Goal: Task Accomplishment & Management: Use online tool/utility

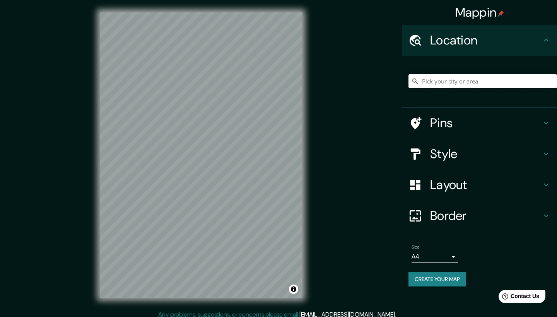
click at [456, 80] on input "Pick your city or area" at bounding box center [483, 81] width 149 height 14
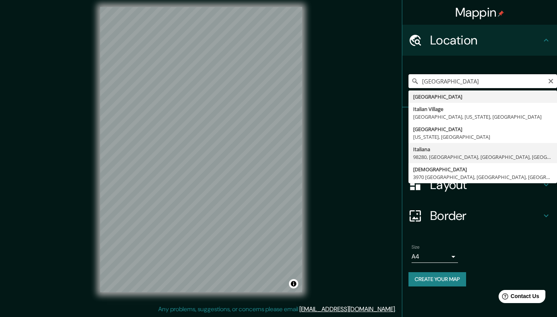
scroll to position [5, 0]
click at [458, 86] on input "[GEOGRAPHIC_DATA]" at bounding box center [483, 81] width 149 height 14
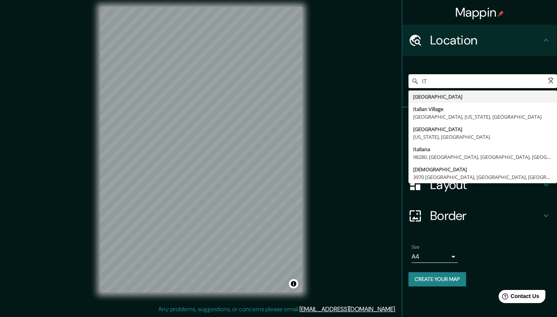
type input "I"
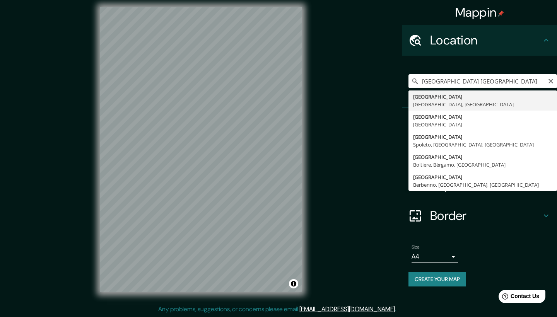
type input "[GEOGRAPHIC_DATA], [GEOGRAPHIC_DATA], [GEOGRAPHIC_DATA]"
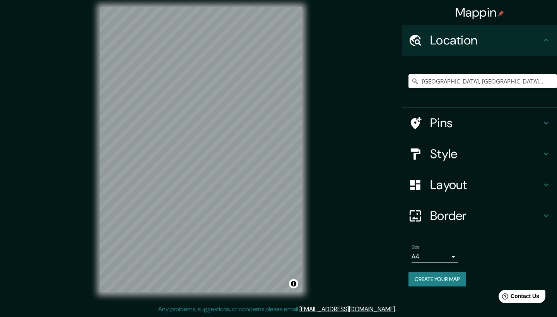
click at [209, 317] on div "Mappin Location Milán, Ciudad metropolitana de Milán, Italia Pins Style Layout …" at bounding box center [278, 156] width 557 height 323
click at [218, 317] on div "Mappin Location Milán, Ciudad metropolitana de Milán, Italia Pins Style Layout …" at bounding box center [278, 156] width 557 height 323
click at [530, 145] on div "Style" at bounding box center [479, 154] width 155 height 31
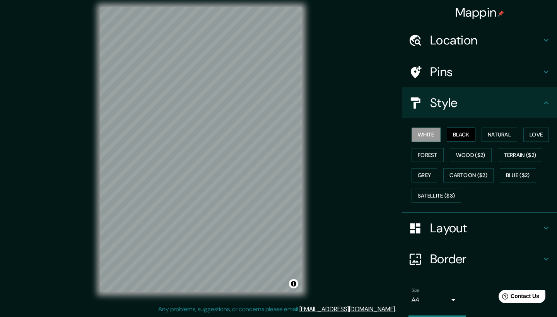
click at [460, 135] on button "Black" at bounding box center [461, 135] width 29 height 14
click at [512, 235] on div "Layout" at bounding box center [479, 228] width 155 height 31
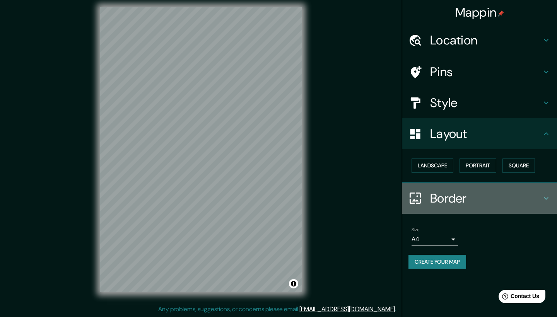
click at [502, 198] on h4 "Border" at bounding box center [485, 198] width 111 height 15
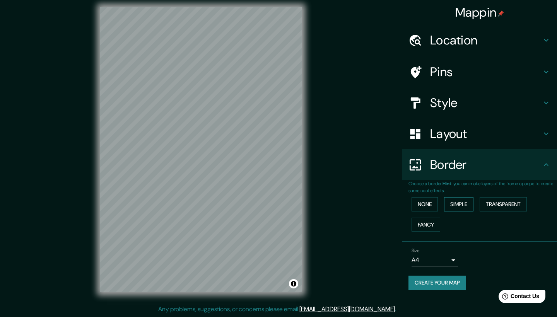
click at [457, 203] on button "Simple" at bounding box center [458, 204] width 29 height 14
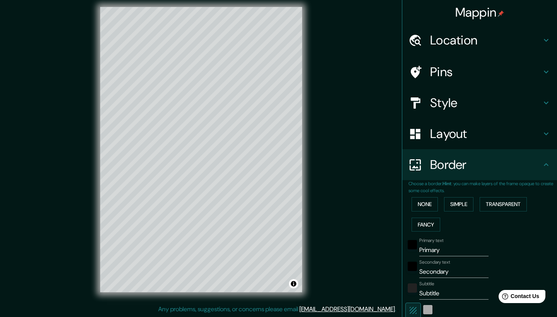
click at [427, 307] on div "white" at bounding box center [427, 309] width 9 height 9
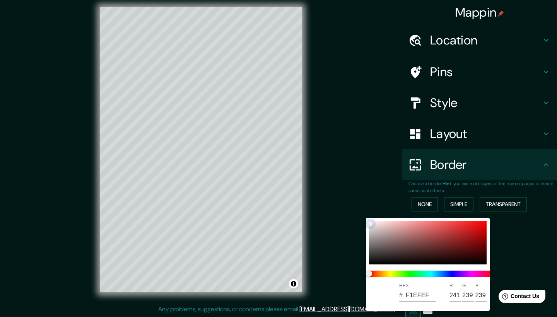
type input "209"
type input "42"
type input "DAD8D8"
type input "218"
type input "216"
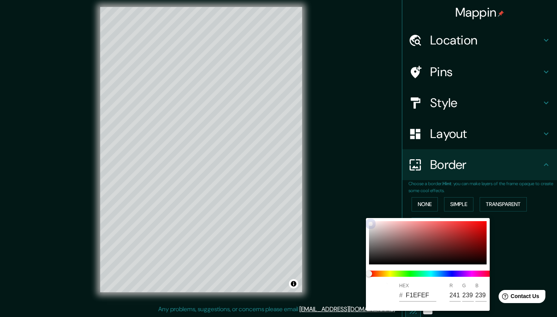
type input "216"
type input "209"
type input "42"
type input "272727"
type input "39"
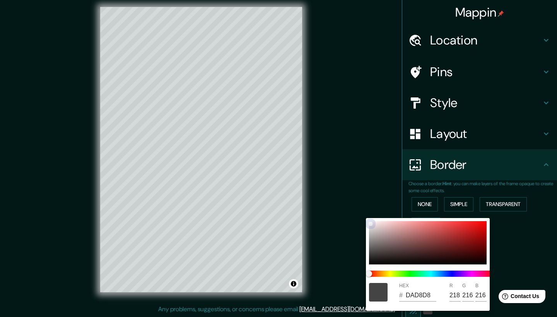
type input "39"
type input "209"
type input "42"
type input "000000"
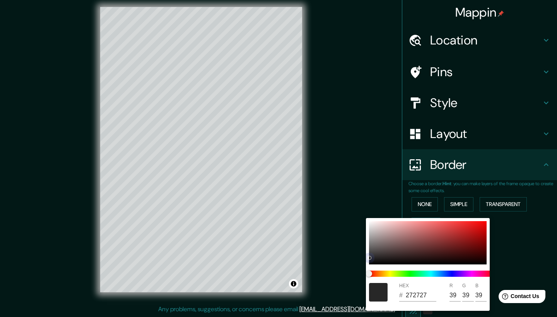
type input "0"
type input "209"
type input "42"
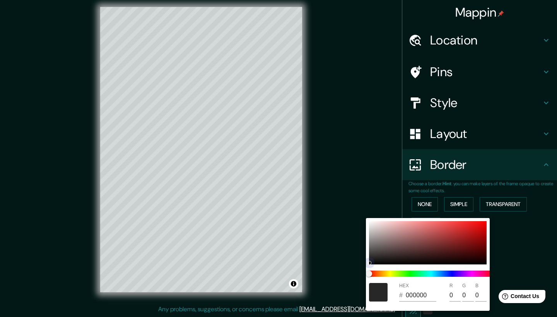
type input "0B0B0B"
type input "11"
type input "209"
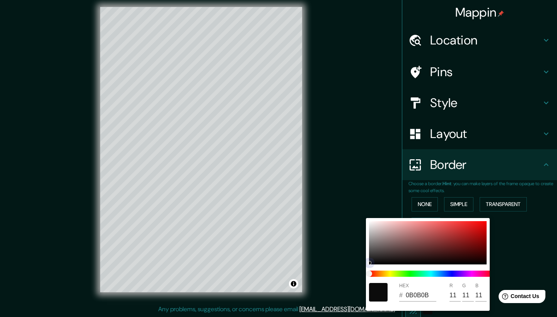
type input "42"
type input "090909"
type input "9"
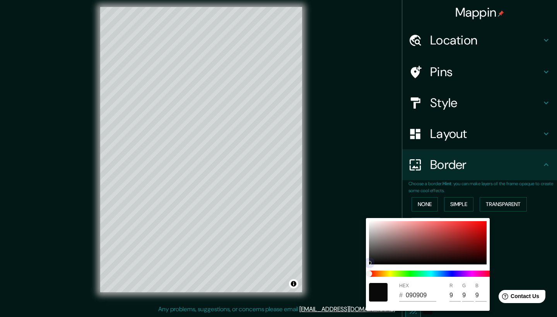
drag, startPoint x: 370, startPoint y: 223, endPoint x: 369, endPoint y: 271, distance: 48.0
click at [369, 271] on div "HEX # 090909 R 9 G 9 B 9" at bounding box center [428, 264] width 124 height 93
click at [520, 250] on div at bounding box center [278, 158] width 557 height 317
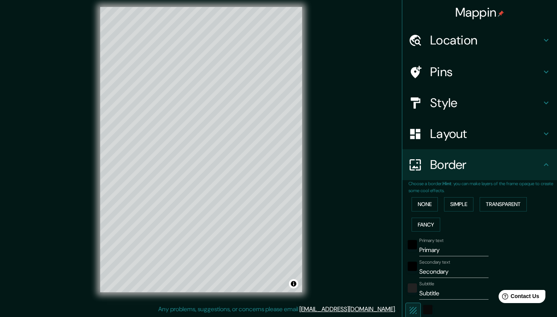
click at [445, 251] on input "Primary" at bounding box center [453, 250] width 69 height 12
type input "Primar"
type input "209"
type input "42"
type input "Prima"
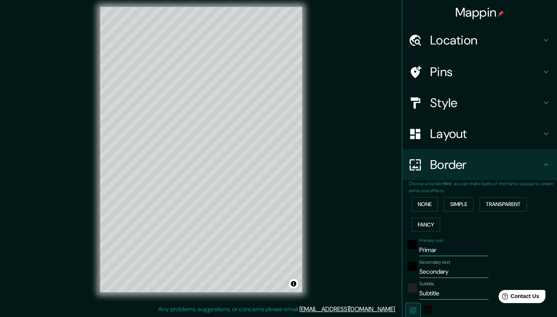
type input "209"
type input "42"
type input "Prim"
type input "209"
type input "42"
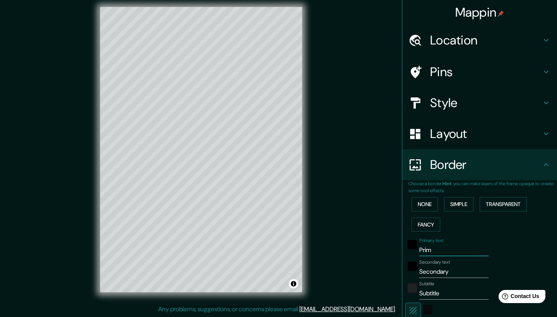
type input "Pri"
type input "209"
type input "42"
type input "Pr"
type input "209"
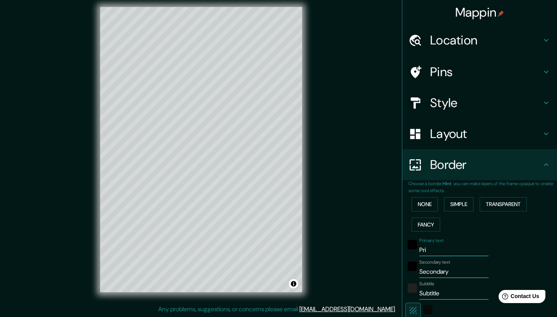
type input "42"
type input "P"
type input "209"
type input "42"
type input "209"
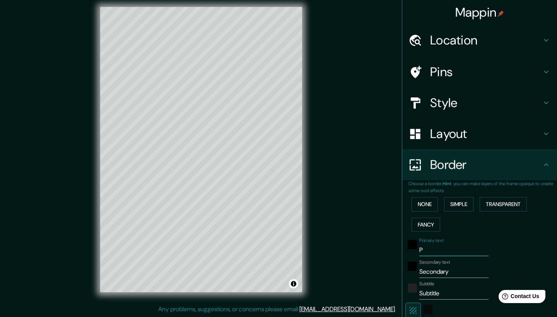
type input "42"
click at [452, 269] on input "Secondary" at bounding box center [453, 272] width 69 height 12
type input "Secondar"
type input "209"
type input "42"
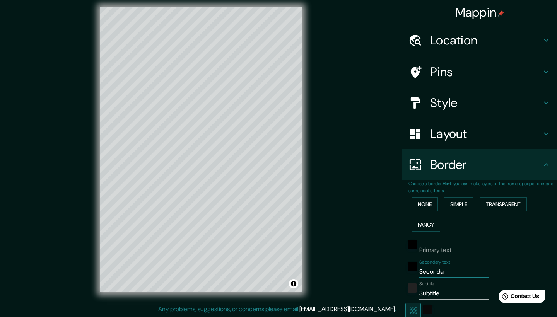
type input "Seconda"
type input "209"
type input "42"
type input "Second"
type input "209"
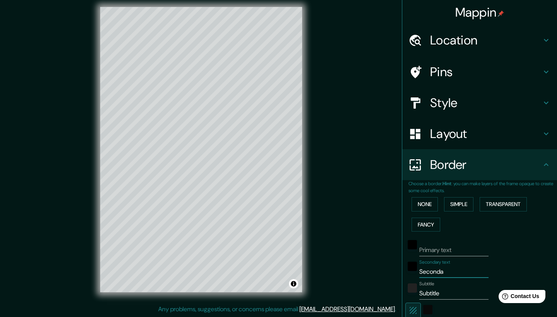
type input "42"
type input "Secon"
type input "209"
type input "42"
type input "Seco"
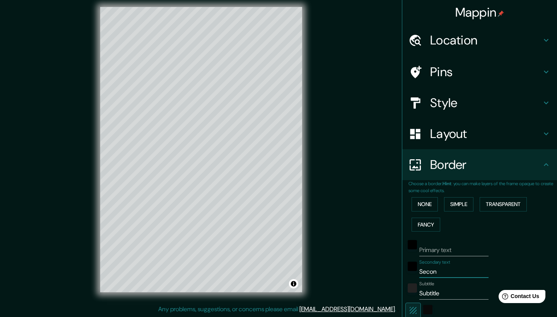
type input "209"
type input "42"
type input "Sec"
type input "209"
type input "42"
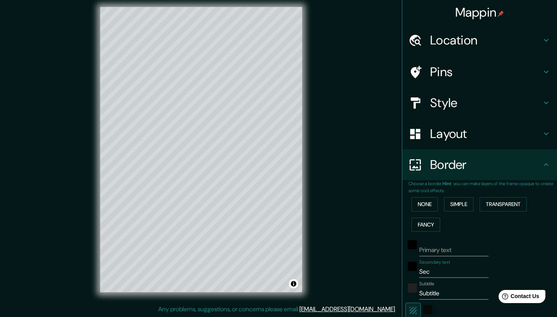
type input "Se"
type input "209"
type input "42"
type input "S"
type input "209"
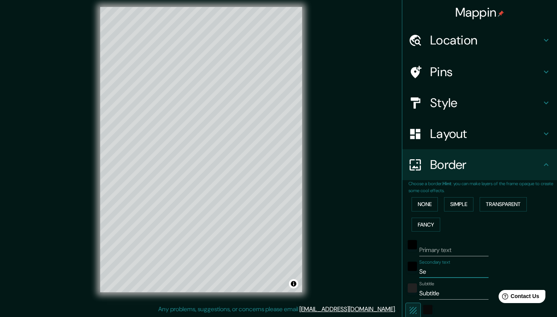
type input "42"
type input "209"
type input "42"
type input "M"
type input "209"
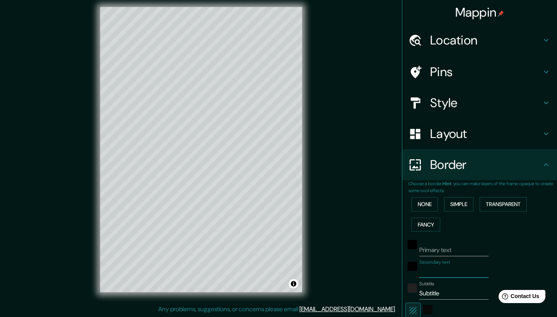
type input "42"
type input "MI"
type input "209"
type input "42"
type input "M"
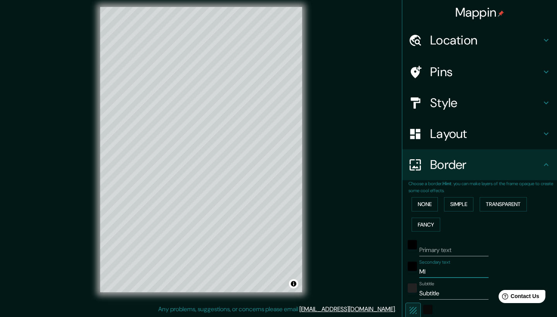
type input "209"
type input "42"
type input "209"
type input "42"
type input "L"
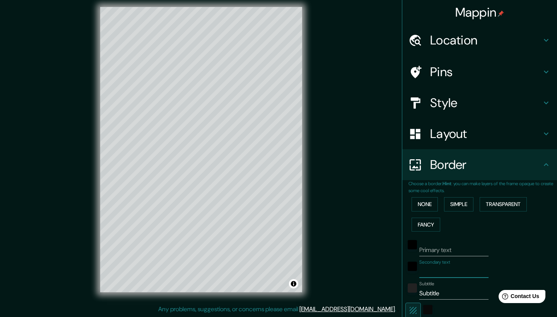
type input "209"
type input "42"
type input "LA"
type input "209"
type input "42"
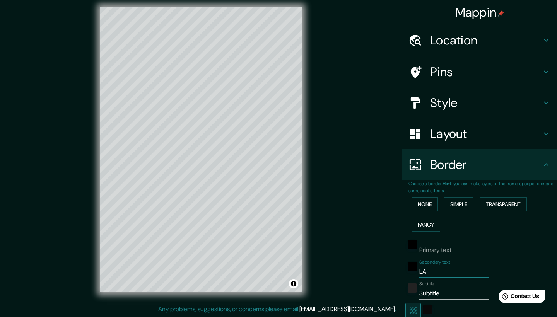
type input "LAG"
type input "209"
type input "42"
type input "LAGO"
type input "209"
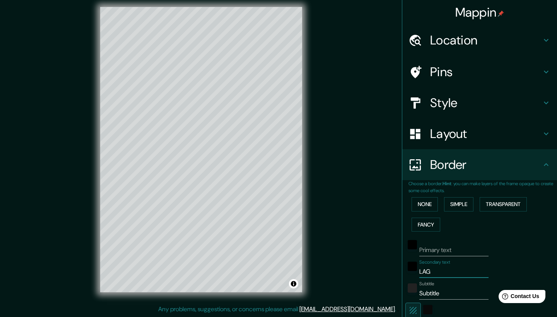
type input "42"
type input "LAGO"
type input "209"
type input "42"
type input "LAGO D"
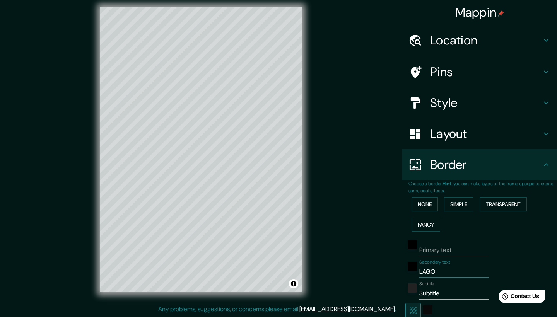
type input "209"
type input "42"
type input "LAGO DI"
type input "209"
type input "42"
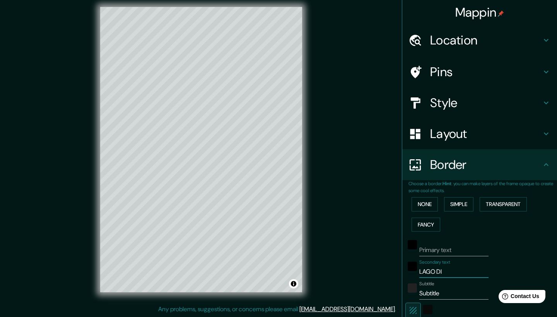
type input "LAGO DI"
type input "209"
type input "42"
type input "LAGO DI C"
type input "209"
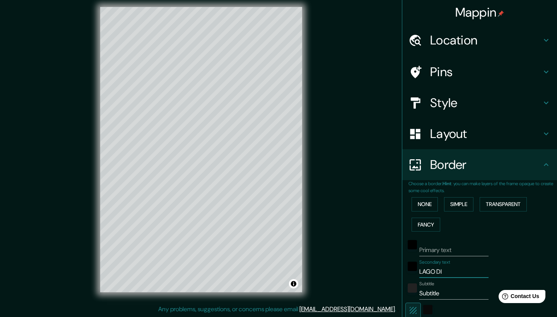
type input "42"
type input "LAGO DI CO"
type input "209"
type input "42"
type input "LAGO DI COM"
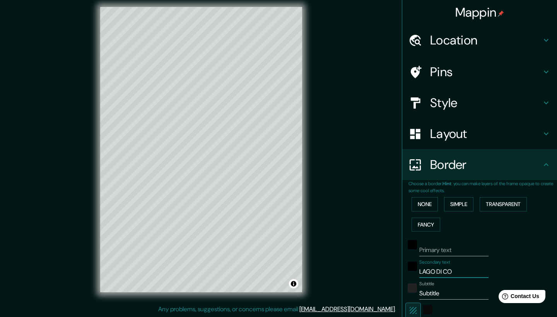
type input "209"
type input "42"
type input "LAGO DI COMO"
type input "209"
type input "42"
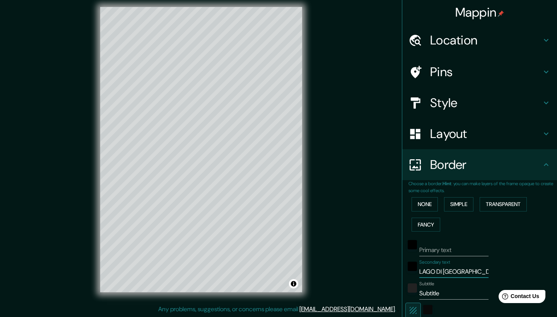
type input "LAGO DI COMO"
click at [451, 290] on input "Subtitle" at bounding box center [453, 293] width 69 height 12
type input "Subtitl"
type input "209"
type input "42"
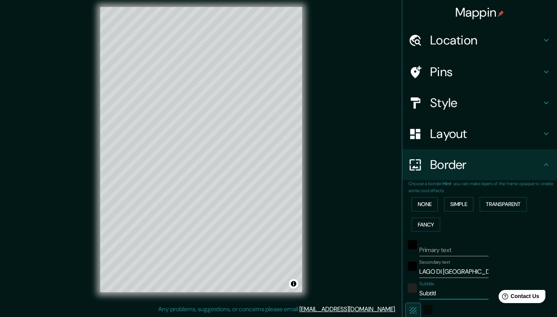
type input "Subtit"
type input "209"
type input "42"
type input "Subti"
type input "209"
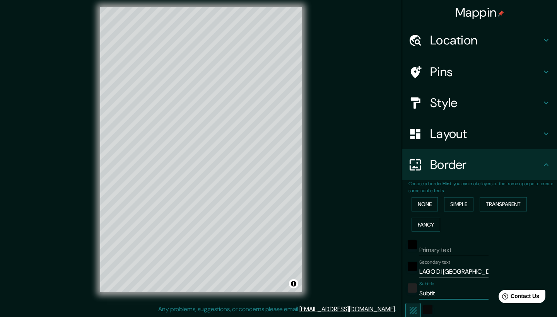
type input "42"
type input "Subt"
type input "209"
type input "42"
type input "Sub"
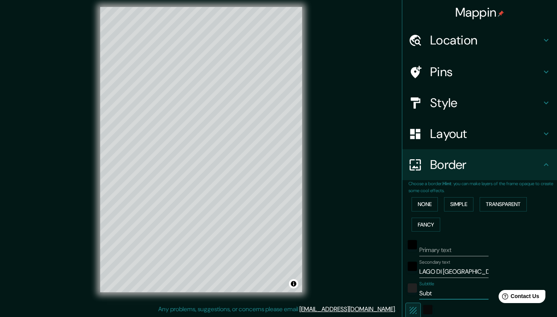
type input "209"
type input "42"
type input "Su"
type input "209"
type input "42"
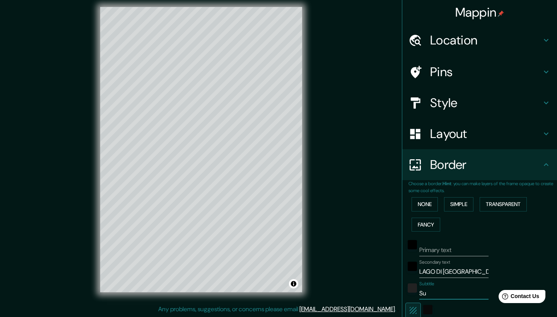
type input "S"
type input "209"
type input "42"
type input "209"
type input "42"
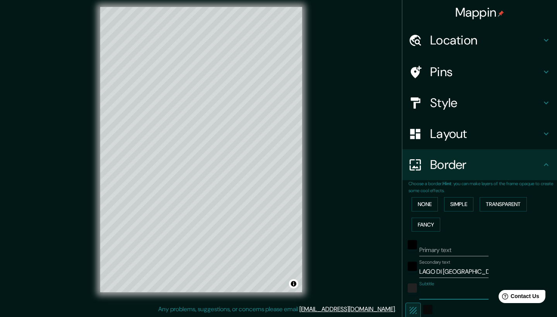
type input "M"
type input "209"
type input "42"
type input "MI"
type input "209"
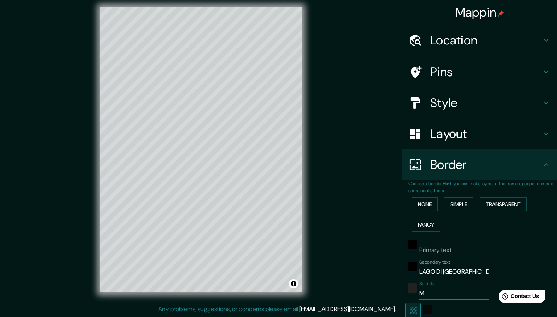
type input "42"
type input "MIL"
type input "209"
type input "42"
type input "MILA"
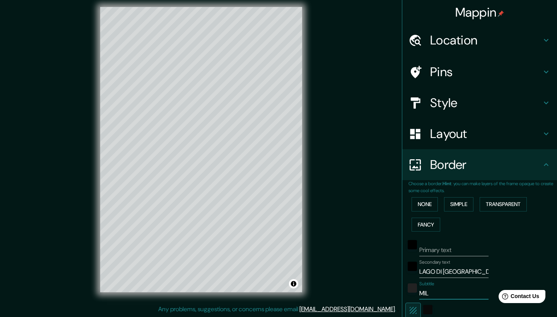
type input "209"
type input "42"
type input "MILAN"
type input "209"
type input "42"
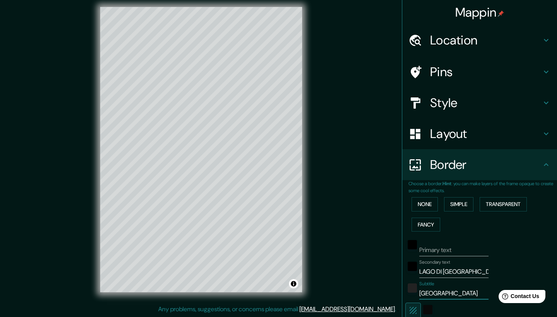
type input "MILANO"
type input "209"
type input "42"
type input "MILANO"
type input "209"
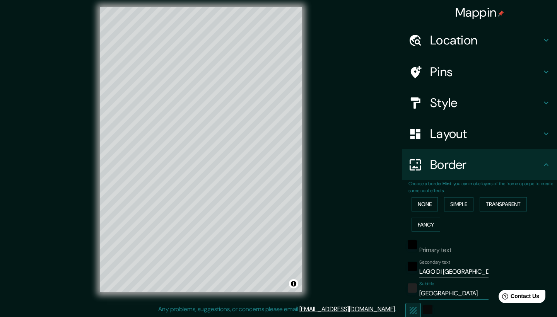
type input "42"
type input "MILANO ."
type input "209"
type input "42"
type input "MILANO"
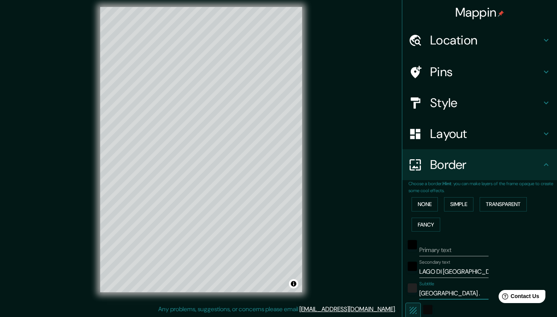
type input "209"
type input "42"
type input "MILANO -"
type input "209"
type input "42"
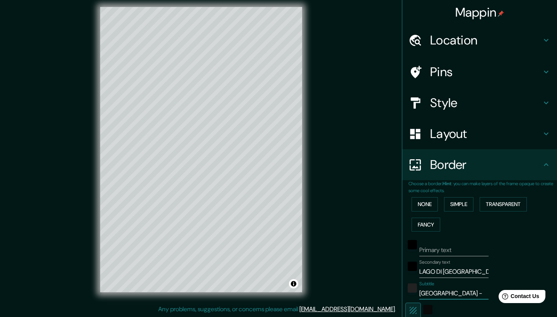
type input "MILANO -"
type input "209"
type input "42"
type input "MILANO - I"
type input "209"
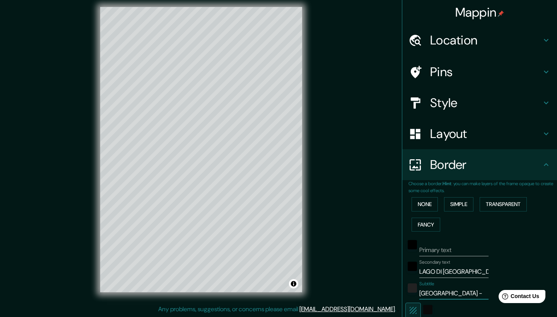
type input "42"
type input "MILANO - IT"
type input "209"
type input "42"
type input "MILANO - ITA"
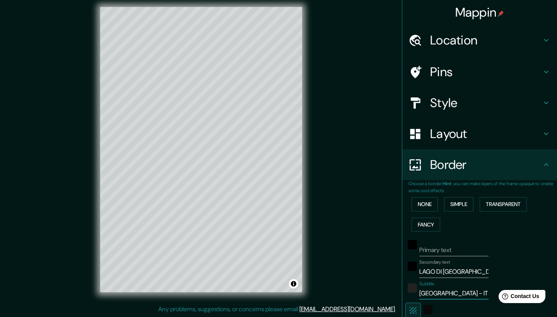
type input "209"
type input "42"
type input "MILANO - ITAL"
type input "209"
type input "42"
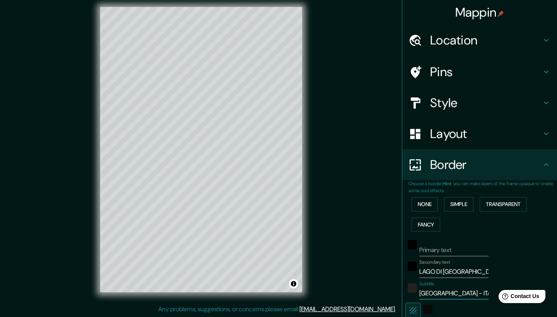
type input "MILANO - ITALI"
click at [415, 291] on div at bounding box center [412, 290] width 14 height 19
click at [413, 287] on div "color-222222" at bounding box center [412, 288] width 9 height 9
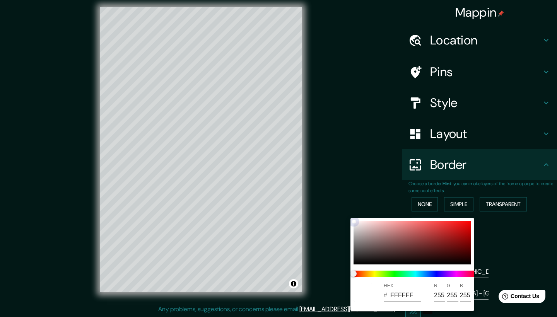
drag, startPoint x: 355, startPoint y: 260, endPoint x: 352, endPoint y: 219, distance: 40.7
click at [352, 219] on div "HEX # FFFFFF R 255 G 255 B 255" at bounding box center [413, 264] width 124 height 93
click at [506, 233] on div at bounding box center [278, 158] width 557 height 317
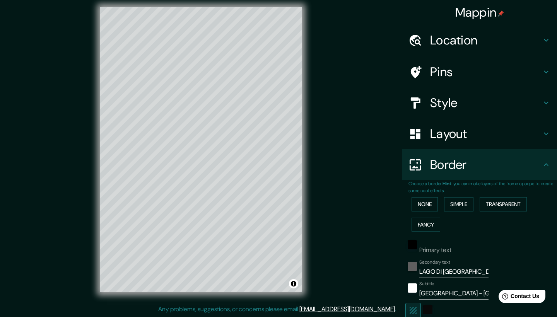
click at [412, 262] on div "black" at bounding box center [412, 266] width 9 height 9
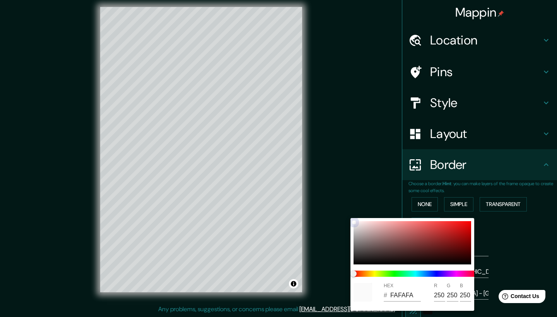
drag, startPoint x: 354, startPoint y: 264, endPoint x: 341, endPoint y: 204, distance: 61.5
click at [341, 204] on div "HEX # FAFAFA R 250 G 250 B 250" at bounding box center [278, 158] width 557 height 317
click at [552, 258] on div at bounding box center [278, 158] width 557 height 317
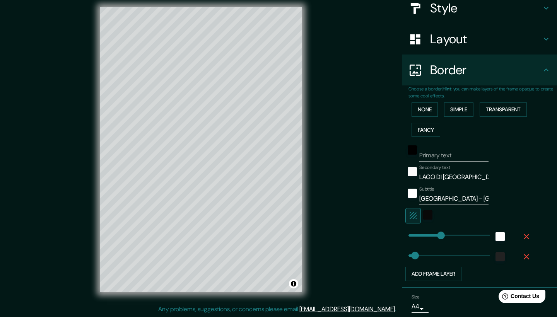
scroll to position [96, 0]
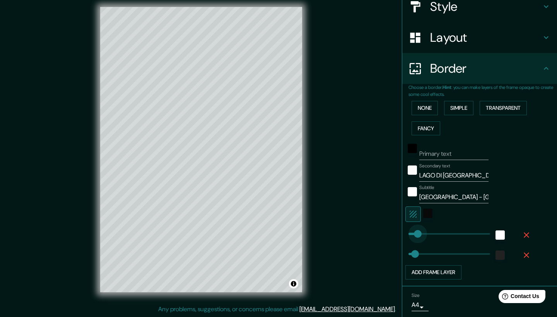
drag, startPoint x: 442, startPoint y: 230, endPoint x: 418, endPoint y: 232, distance: 24.1
drag, startPoint x: 416, startPoint y: 253, endPoint x: 409, endPoint y: 253, distance: 6.6
click at [527, 253] on icon "button" at bounding box center [526, 255] width 5 height 5
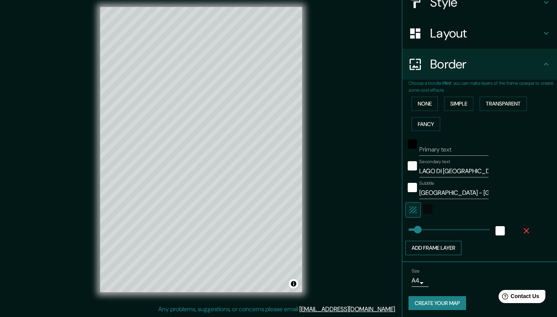
scroll to position [100, 0]
click at [450, 299] on button "Create your map" at bounding box center [438, 304] width 58 height 14
click at [436, 302] on button "Create your map" at bounding box center [438, 304] width 58 height 14
click at [436, 303] on button "Create your map" at bounding box center [438, 304] width 58 height 14
